Goal: Task Accomplishment & Management: Manage account settings

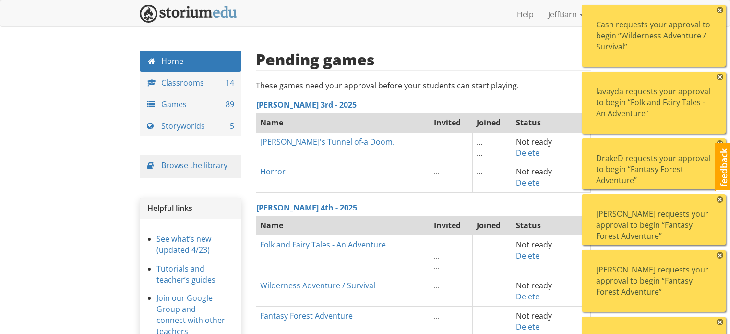
scroll to position [3674, 0]
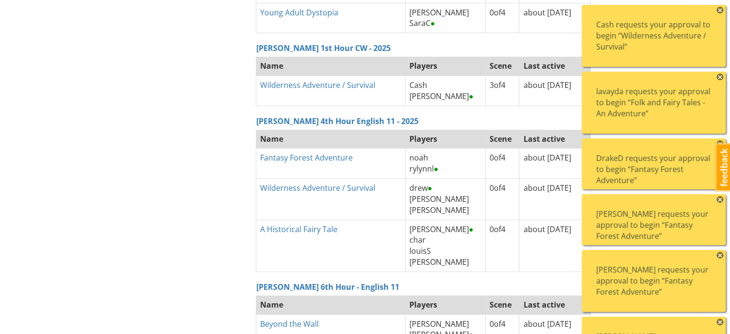
click at [722, 10] on span "×" at bounding box center [720, 10] width 7 height 7
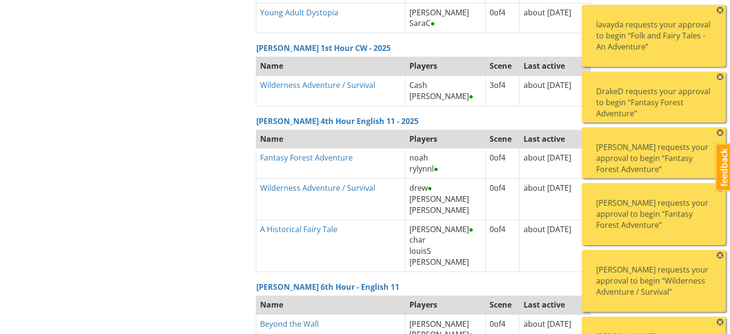
click at [722, 10] on span "×" at bounding box center [720, 10] width 7 height 7
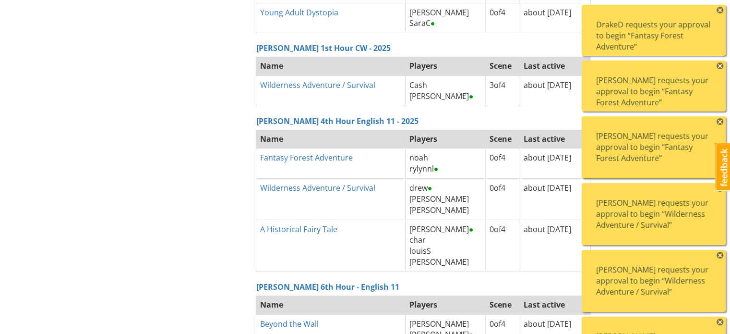
click at [722, 10] on span "×" at bounding box center [720, 10] width 7 height 7
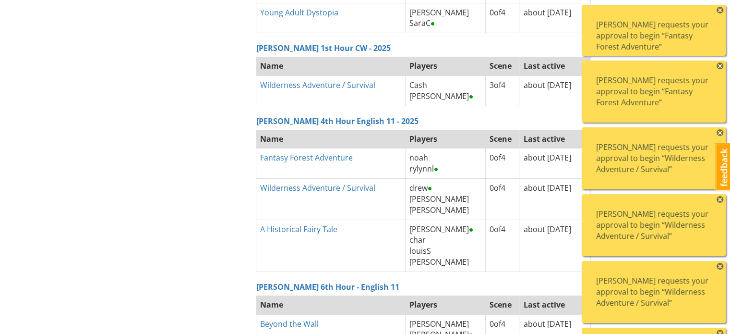
click at [722, 10] on span "×" at bounding box center [720, 10] width 7 height 7
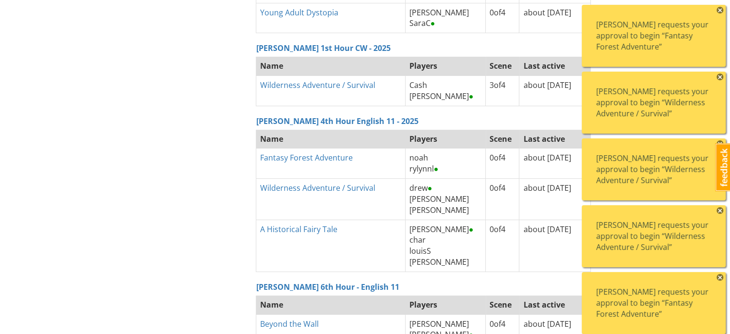
click at [722, 10] on span "×" at bounding box center [720, 10] width 7 height 7
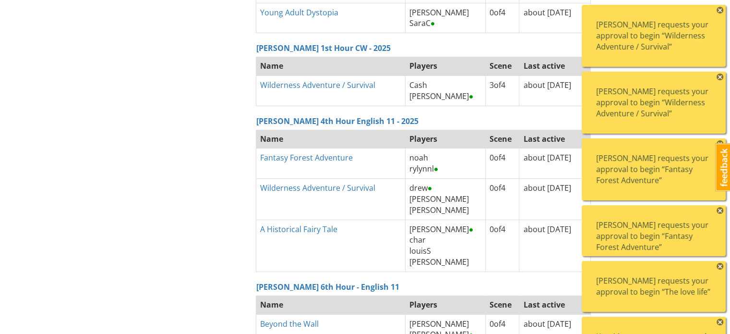
click at [722, 10] on span "×" at bounding box center [720, 10] width 7 height 7
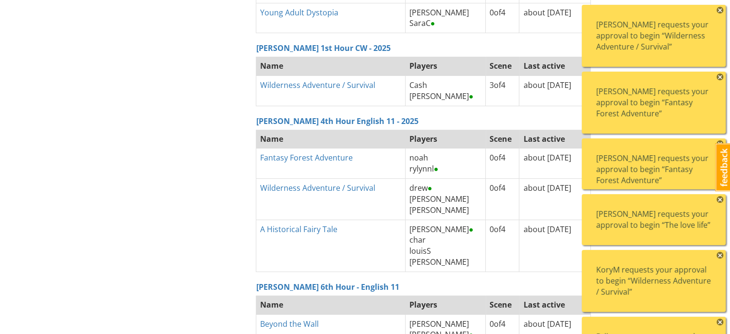
click at [722, 10] on span "×" at bounding box center [720, 10] width 7 height 7
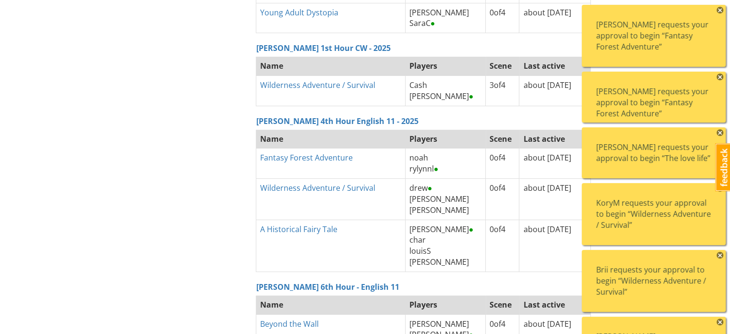
click at [722, 10] on span "×" at bounding box center [720, 10] width 7 height 7
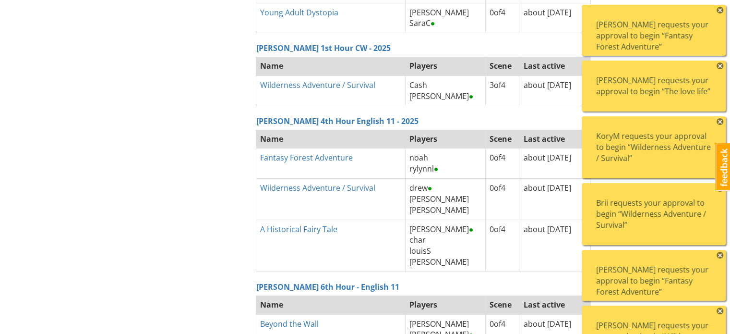
click at [722, 10] on span "×" at bounding box center [720, 10] width 7 height 7
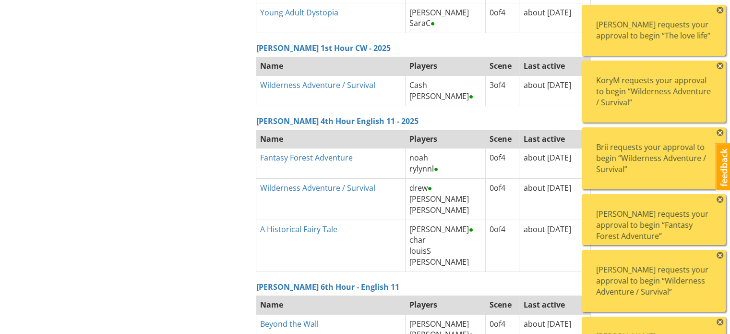
click at [722, 10] on span "×" at bounding box center [720, 10] width 7 height 7
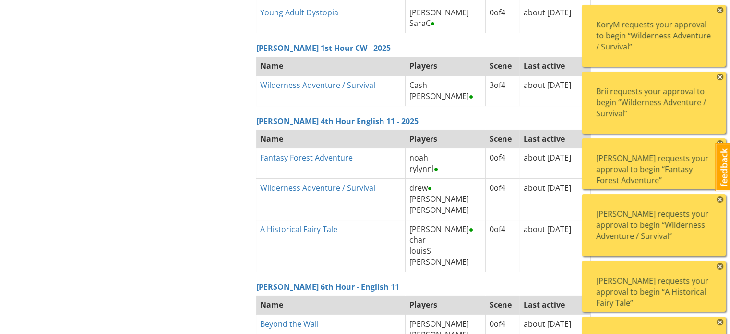
click at [722, 10] on span "×" at bounding box center [720, 10] width 7 height 7
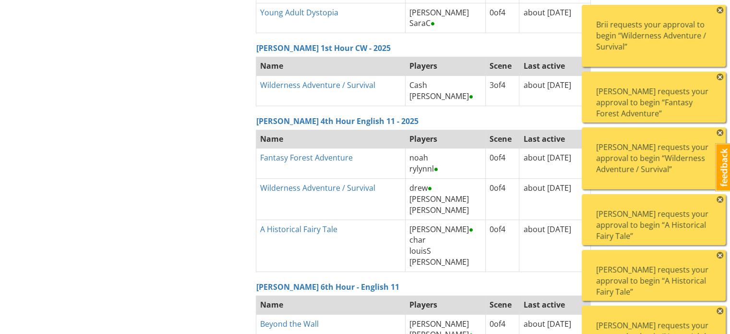
click at [722, 10] on span "×" at bounding box center [720, 10] width 7 height 7
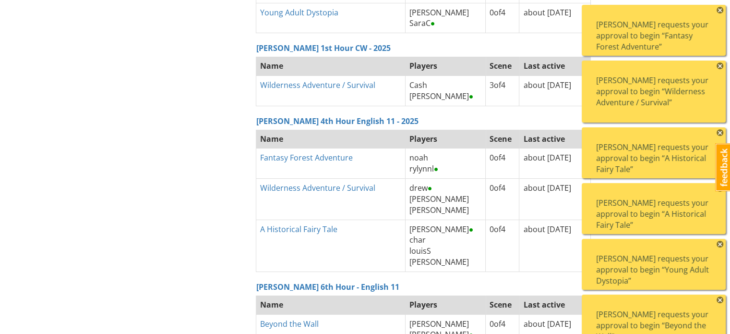
click at [722, 10] on span "×" at bounding box center [720, 10] width 7 height 7
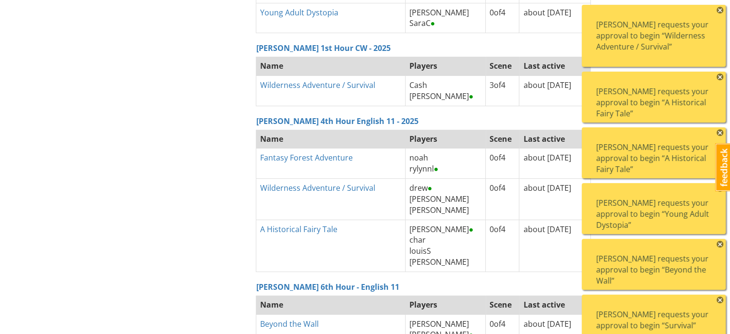
click at [722, 10] on span "×" at bounding box center [720, 10] width 7 height 7
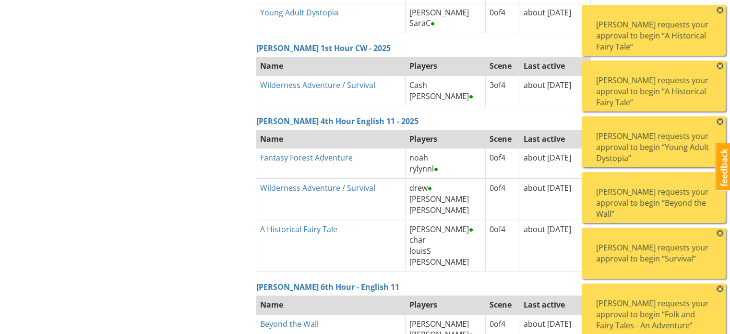
click at [722, 10] on span "×" at bounding box center [720, 10] width 7 height 7
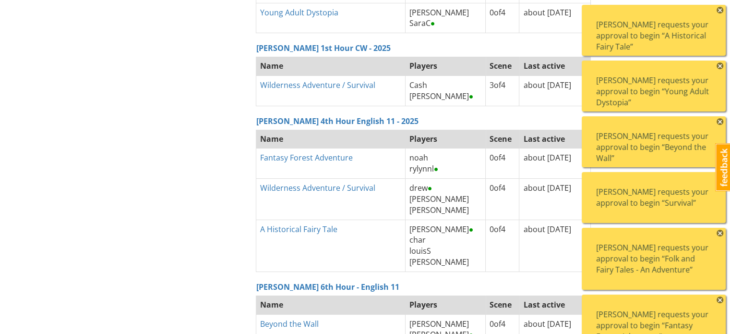
click at [722, 10] on span "×" at bounding box center [720, 10] width 7 height 7
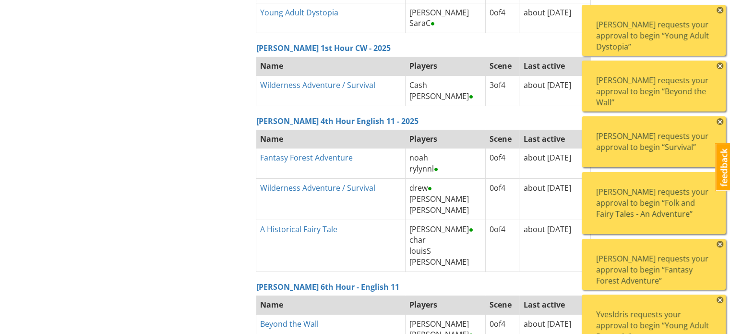
click at [722, 10] on span "×" at bounding box center [720, 10] width 7 height 7
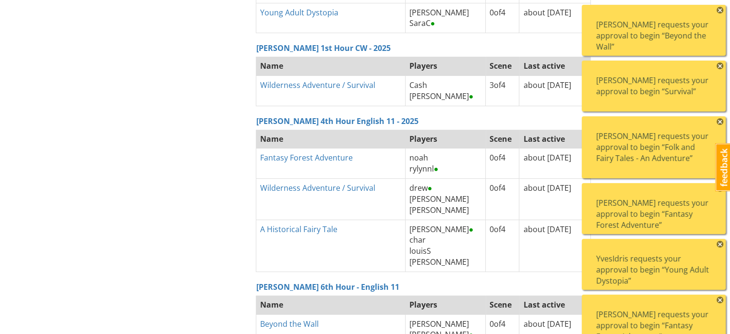
click at [722, 10] on span "×" at bounding box center [720, 10] width 7 height 7
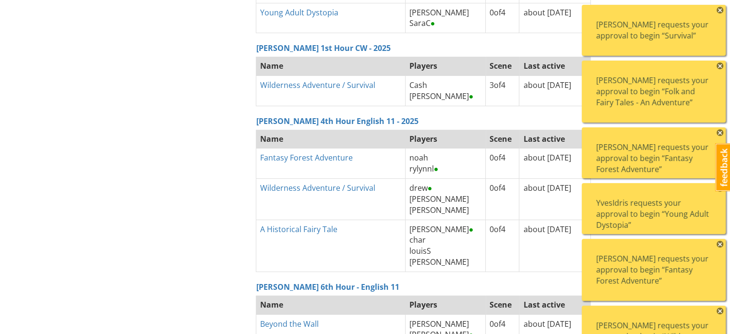
click at [722, 10] on span "×" at bounding box center [720, 10] width 7 height 7
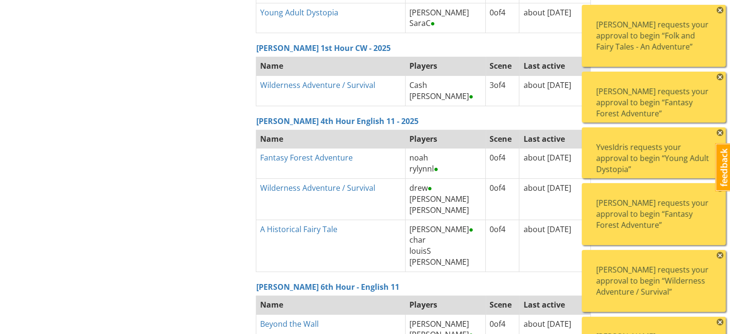
click at [722, 10] on span "×" at bounding box center [720, 10] width 7 height 7
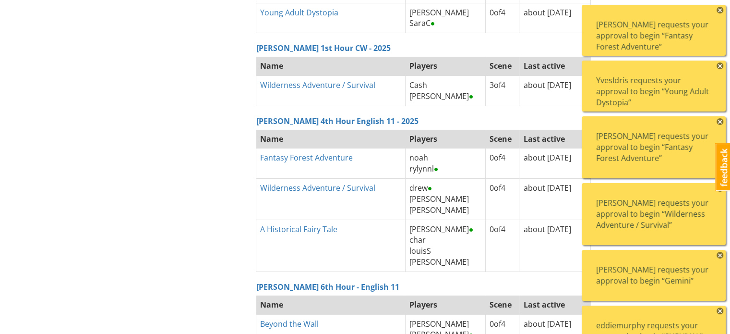
click at [722, 10] on span "×" at bounding box center [720, 10] width 7 height 7
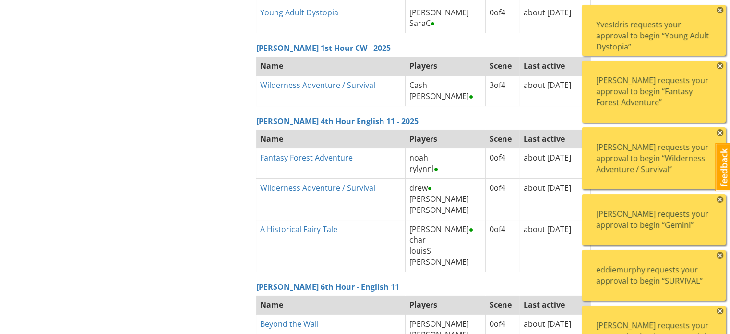
click at [722, 10] on span "×" at bounding box center [720, 10] width 7 height 7
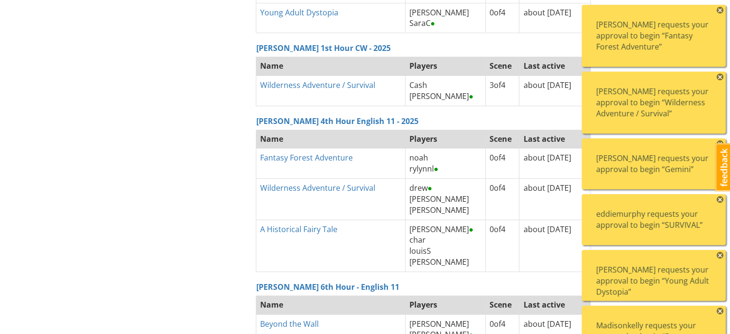
click at [722, 10] on span "×" at bounding box center [720, 10] width 7 height 7
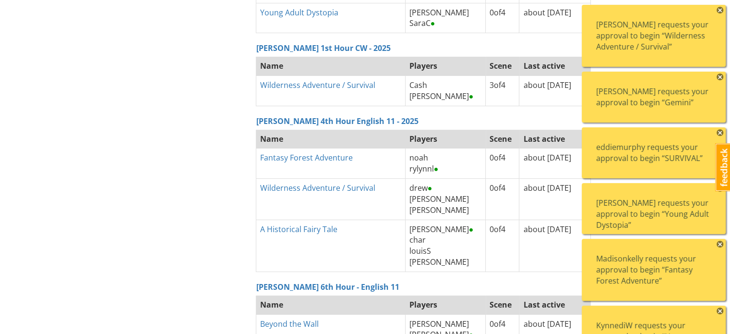
click at [722, 10] on span "×" at bounding box center [720, 10] width 7 height 7
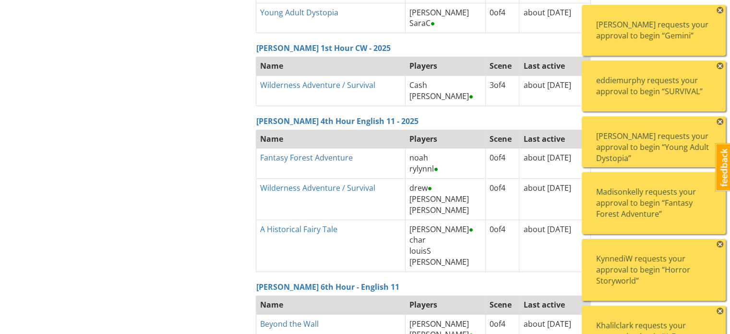
click at [722, 10] on span "×" at bounding box center [720, 10] width 7 height 7
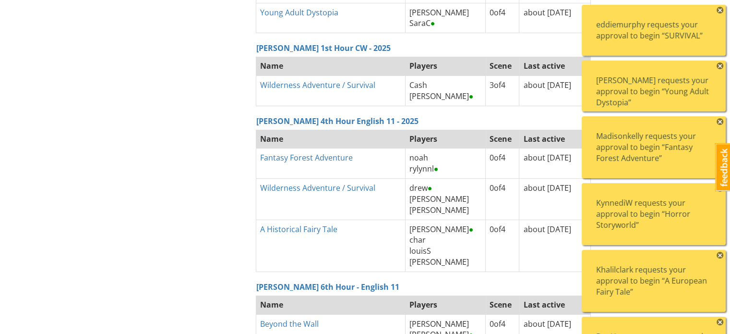
click at [722, 10] on span "×" at bounding box center [720, 10] width 7 height 7
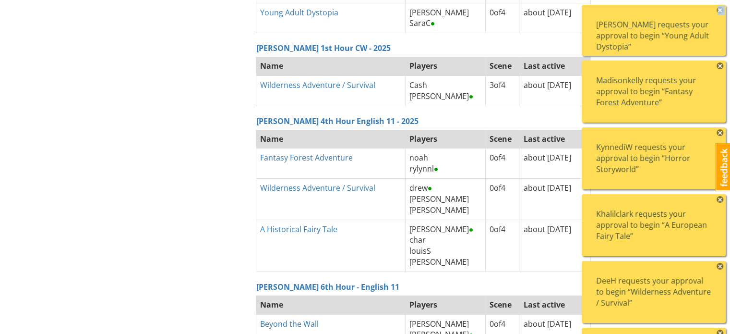
click at [722, 10] on span "×" at bounding box center [720, 10] width 7 height 7
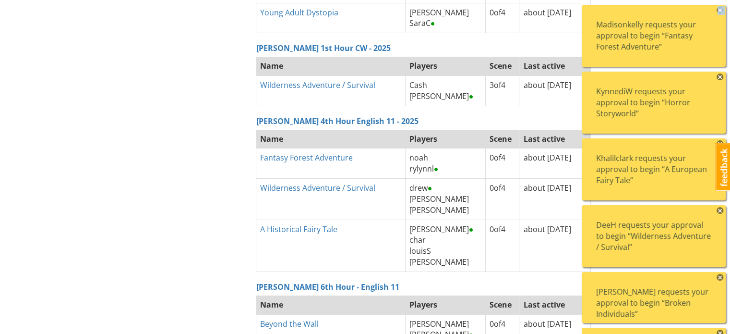
click at [722, 10] on span "×" at bounding box center [720, 10] width 7 height 7
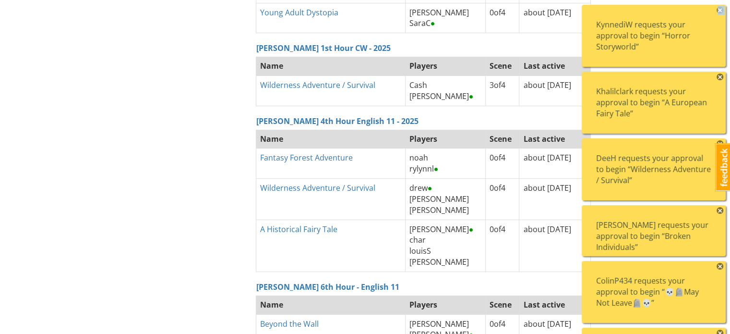
click at [722, 10] on span "×" at bounding box center [720, 10] width 7 height 7
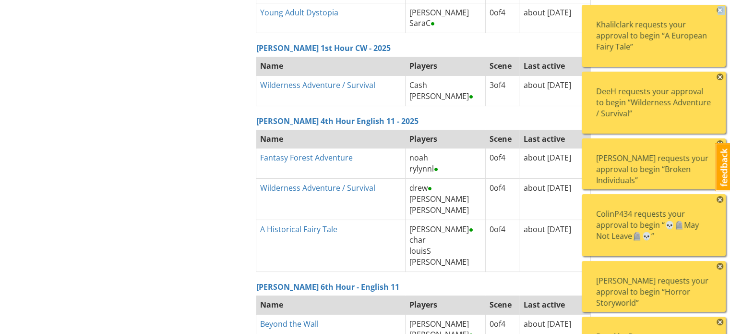
click at [722, 10] on span "×" at bounding box center [720, 10] width 7 height 7
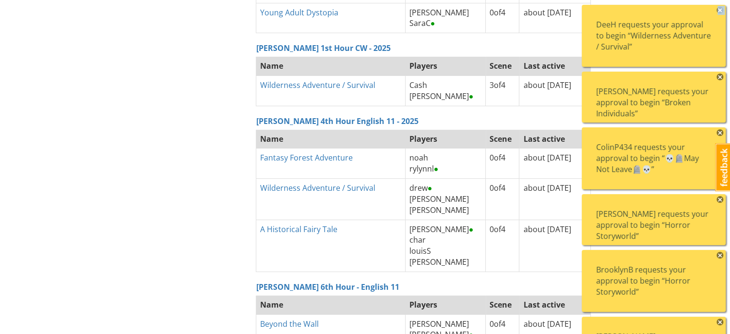
click at [722, 10] on span "×" at bounding box center [720, 10] width 7 height 7
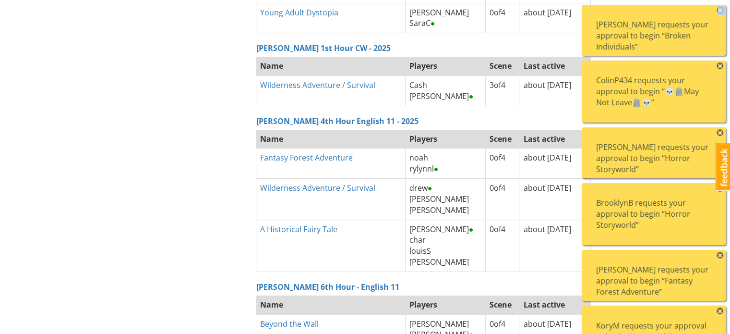
click at [722, 10] on span "×" at bounding box center [720, 10] width 7 height 7
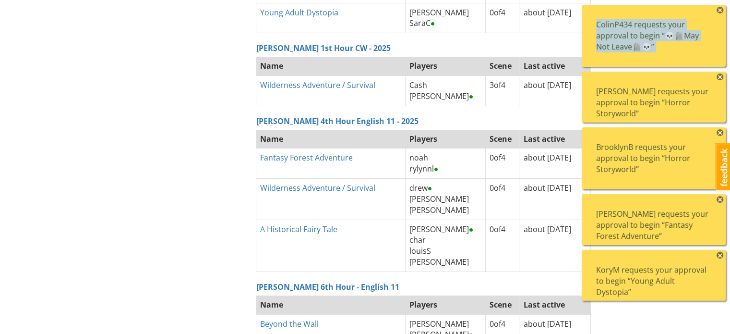
click at [722, 10] on div "ColinP434 requests your approval to begin “💀🪦May Not Leave🪦💀” ×" at bounding box center [654, 36] width 144 height 62
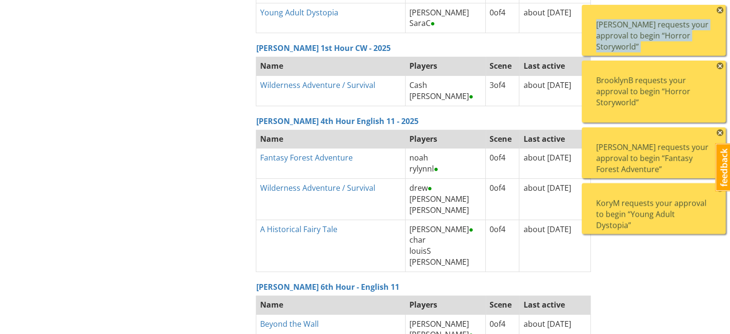
click at [722, 10] on div "ColinP434 requests your approval to begin “💀🪦May Not Leave🪦💀” × [PERSON_NAME] r…" at bounding box center [653, 119] width 154 height 239
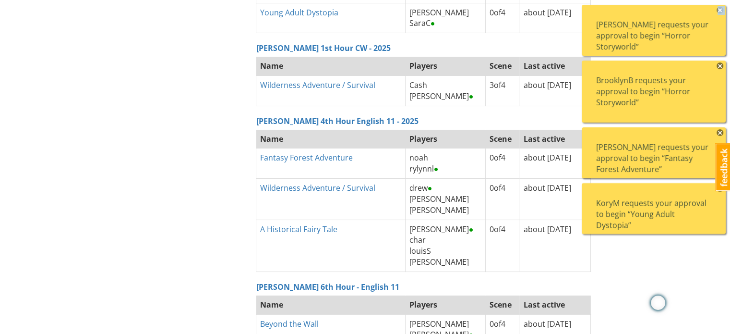
click at [722, 10] on span "×" at bounding box center [720, 10] width 7 height 7
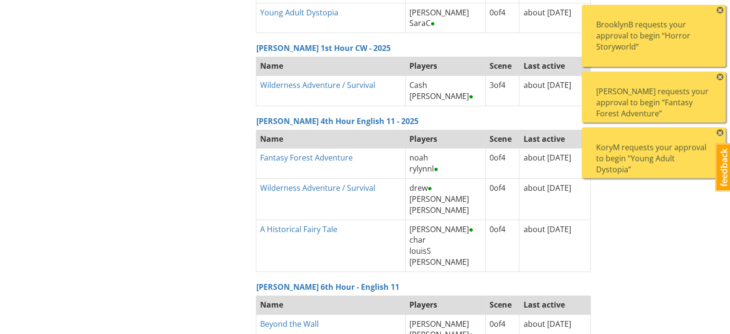
click at [722, 10] on span "×" at bounding box center [720, 10] width 7 height 7
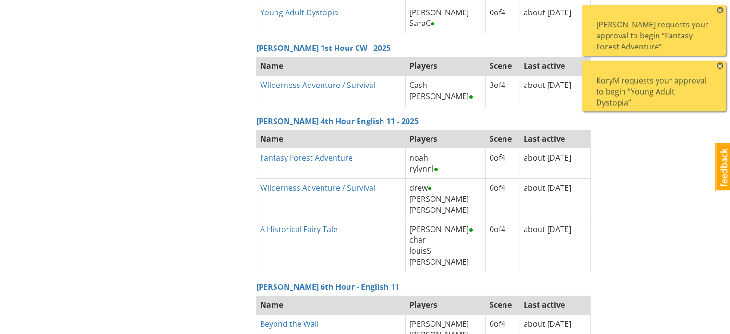
click at [720, 8] on span "×" at bounding box center [720, 10] width 7 height 7
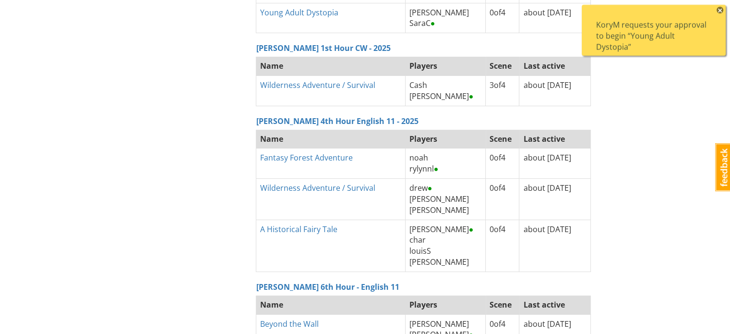
click at [721, 10] on span "×" at bounding box center [720, 10] width 7 height 7
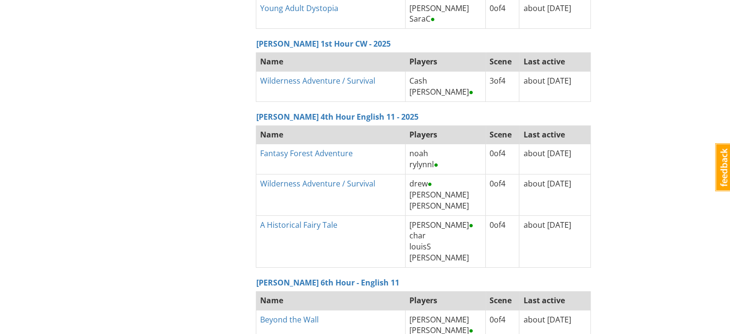
scroll to position [3678, 0]
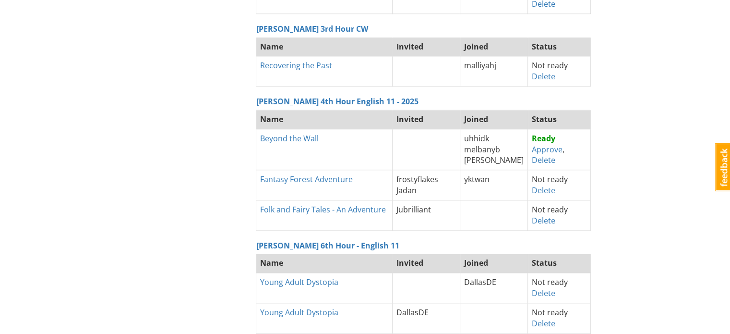
scroll to position [1052, 0]
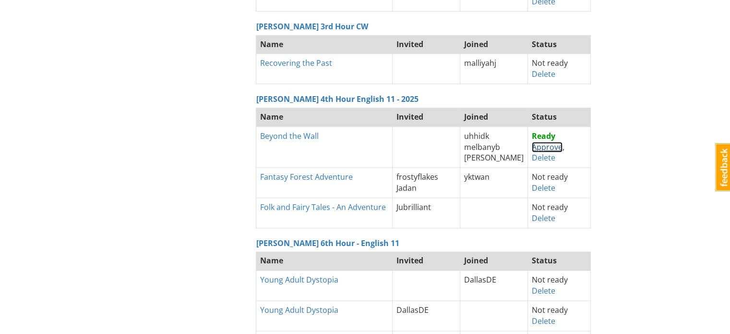
click at [537, 142] on link "Approve" at bounding box center [547, 147] width 31 height 11
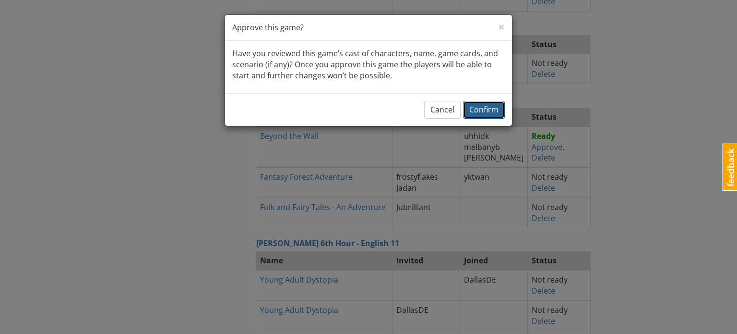
click at [486, 108] on span "Confirm" at bounding box center [483, 109] width 29 height 11
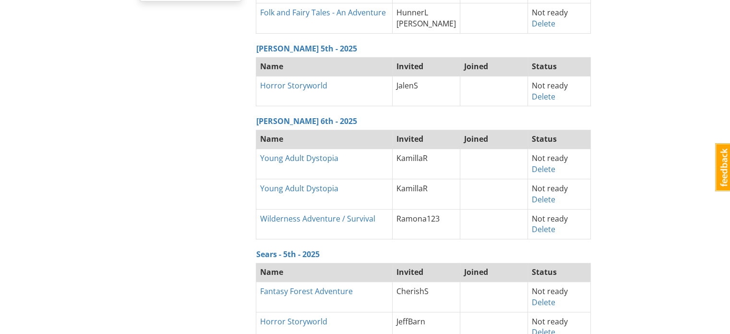
scroll to position [0, 0]
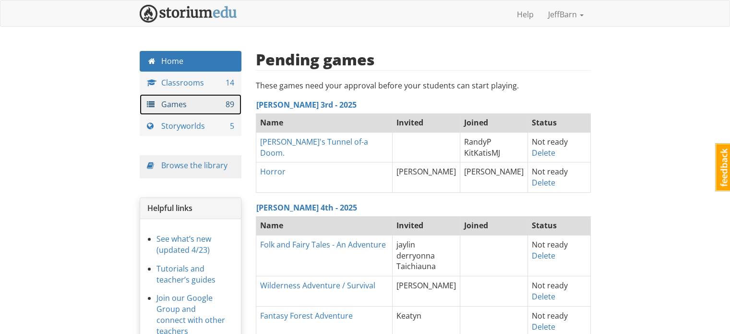
click at [188, 100] on link "Games 89" at bounding box center [191, 104] width 102 height 21
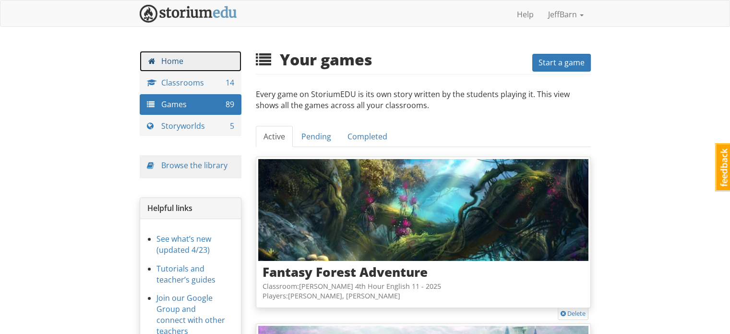
click at [172, 59] on link "Home" at bounding box center [191, 61] width 102 height 21
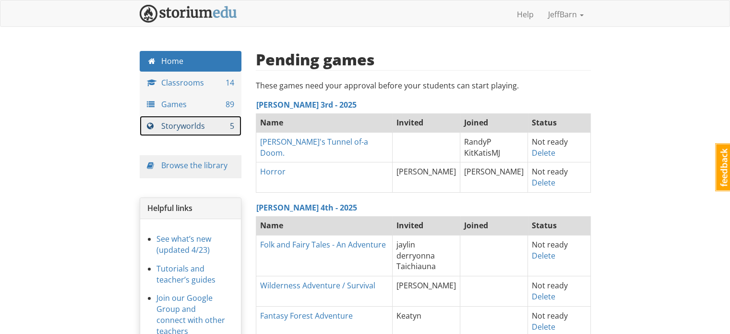
click at [196, 130] on link "Storyworlds 5" at bounding box center [191, 126] width 102 height 21
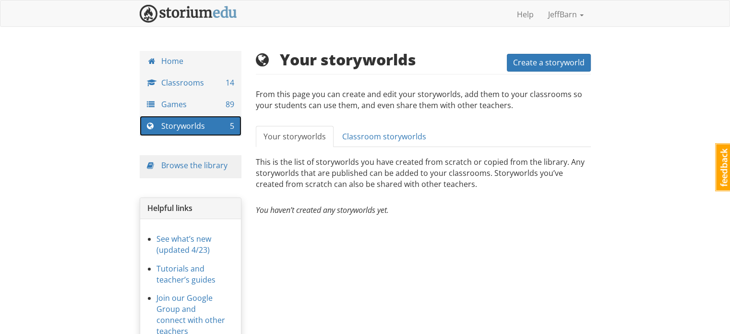
scroll to position [38, 0]
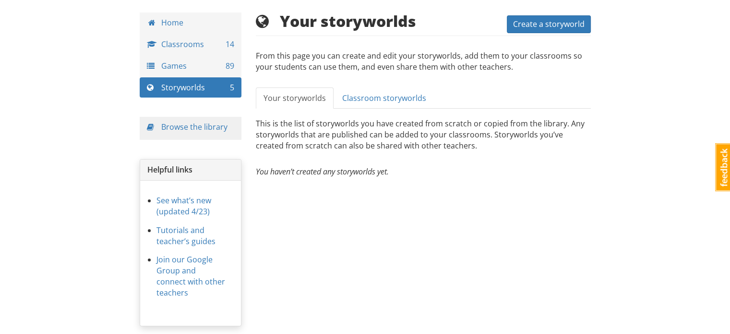
click at [388, 86] on div "Your storyworlds Create a storyworld From this page you can create and edit you…" at bounding box center [423, 94] width 335 height 165
click at [384, 93] on span "Classroom storyworlds" at bounding box center [384, 98] width 84 height 11
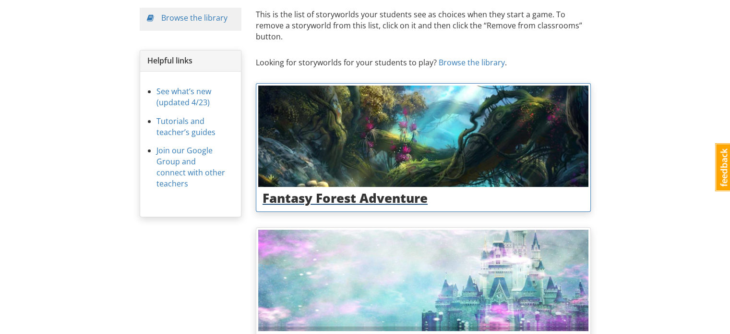
scroll to position [0, 0]
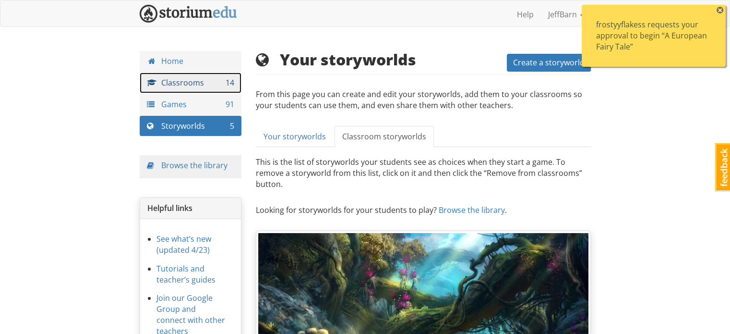
click at [194, 80] on link "Classrooms 14" at bounding box center [191, 82] width 102 height 21
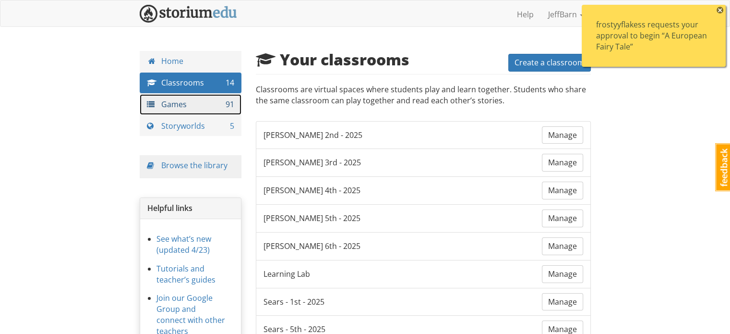
click at [179, 108] on link "Games 91" at bounding box center [191, 104] width 102 height 21
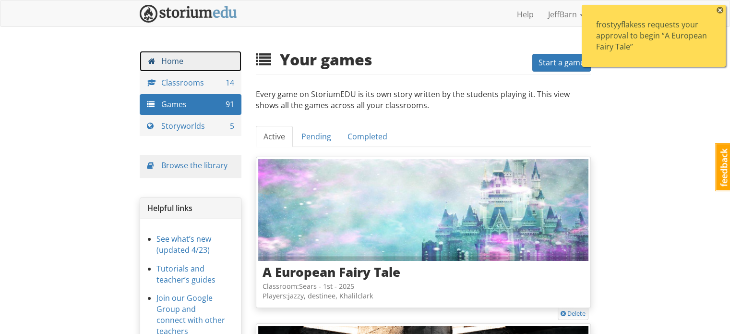
click at [175, 56] on link "Home" at bounding box center [191, 61] width 102 height 21
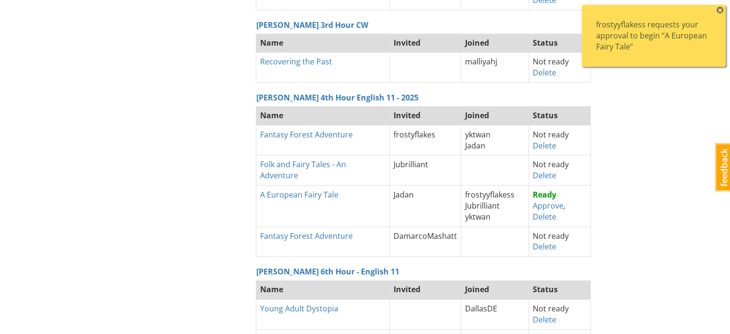
scroll to position [1065, 0]
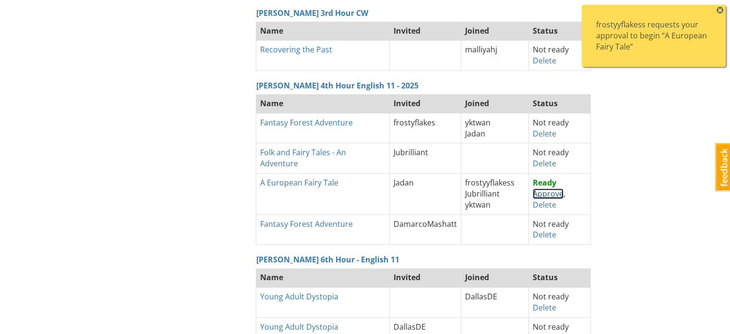
click at [545, 189] on link "Approve" at bounding box center [548, 193] width 31 height 11
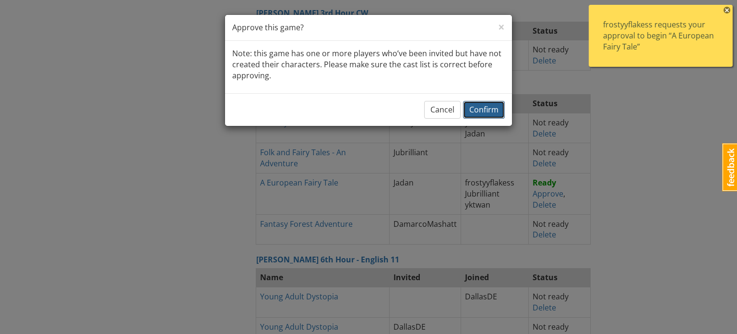
click at [475, 109] on span "Confirm" at bounding box center [483, 109] width 29 height 11
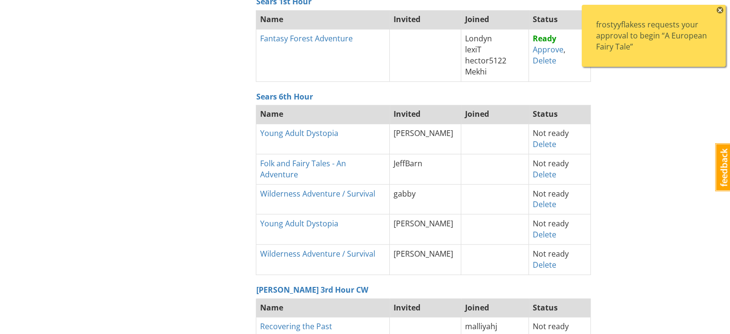
scroll to position [780, 0]
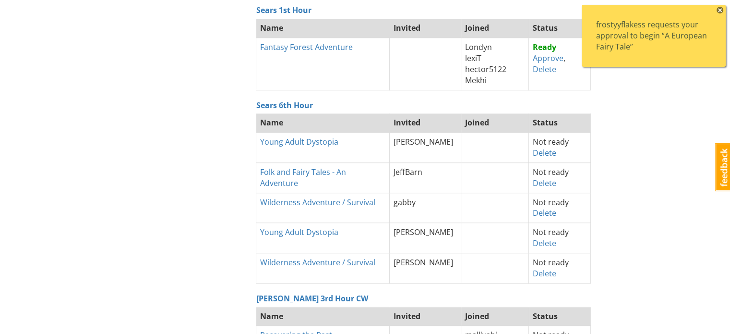
click at [719, 9] on span "×" at bounding box center [720, 10] width 7 height 7
